Goal: Find specific page/section: Find specific page/section

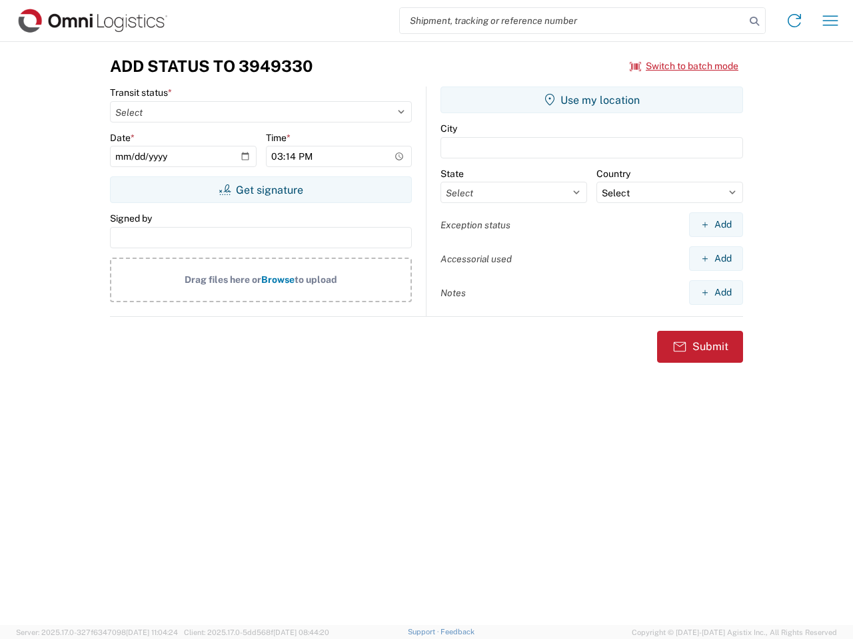
click at [572, 21] on input "search" at bounding box center [572, 20] width 345 height 25
click at [754, 21] on icon at bounding box center [754, 21] width 19 height 19
click at [794, 21] on icon at bounding box center [793, 20] width 21 height 21
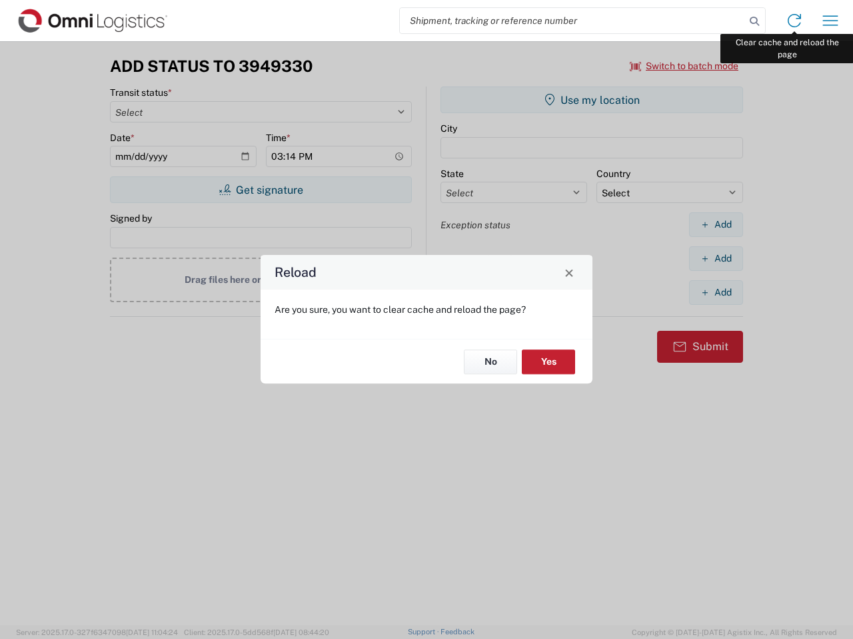
click at [830, 21] on div "Reload Are you sure, you want to clear cache and reload the page? No Yes" at bounding box center [426, 319] width 853 height 639
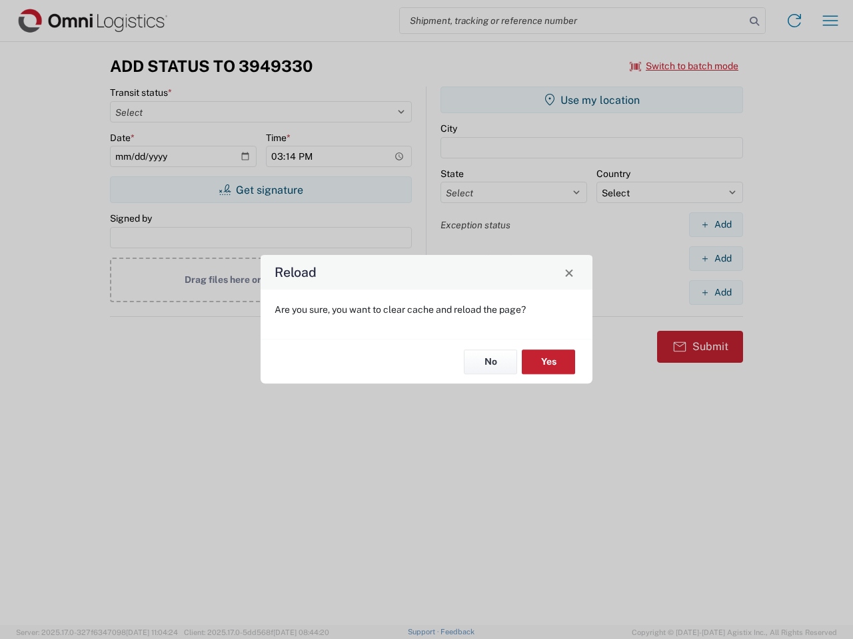
click at [684, 66] on div "Reload Are you sure, you want to clear cache and reload the page? No Yes" at bounding box center [426, 319] width 853 height 639
click at [260, 190] on div "Reload Are you sure, you want to clear cache and reload the page? No Yes" at bounding box center [426, 319] width 853 height 639
click at [592, 100] on div "Reload Are you sure, you want to clear cache and reload the page? No Yes" at bounding box center [426, 319] width 853 height 639
click at [715, 224] on div "Reload Are you sure, you want to clear cache and reload the page? No Yes" at bounding box center [426, 319] width 853 height 639
click at [715, 258] on div "Reload Are you sure, you want to clear cache and reload the page? No Yes" at bounding box center [426, 319] width 853 height 639
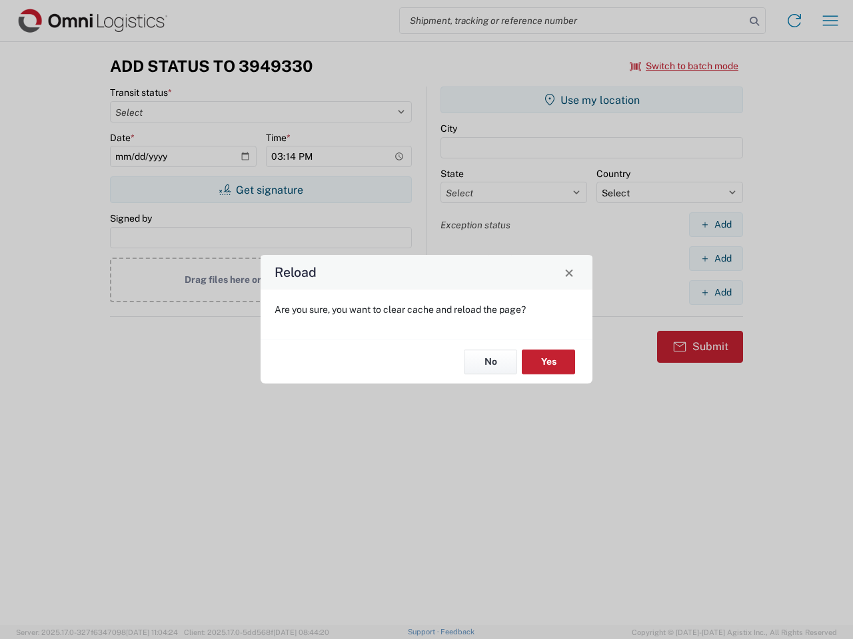
click at [715, 292] on div "Reload Are you sure, you want to clear cache and reload the page? No Yes" at bounding box center [426, 319] width 853 height 639
